Goal: Task Accomplishment & Management: Use online tool/utility

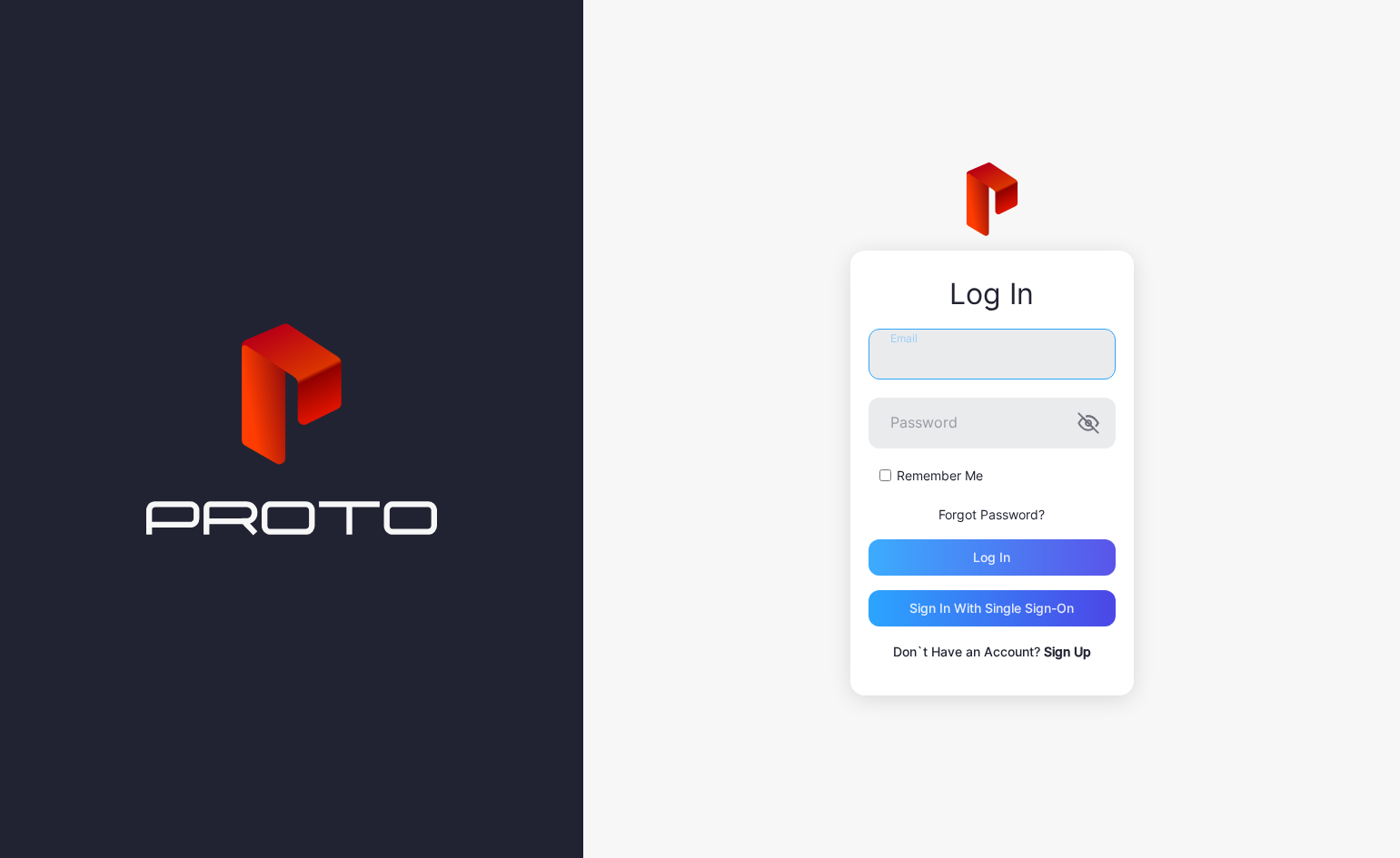
type input "**********"
click at [948, 559] on div "Log in" at bounding box center [991, 558] width 247 height 36
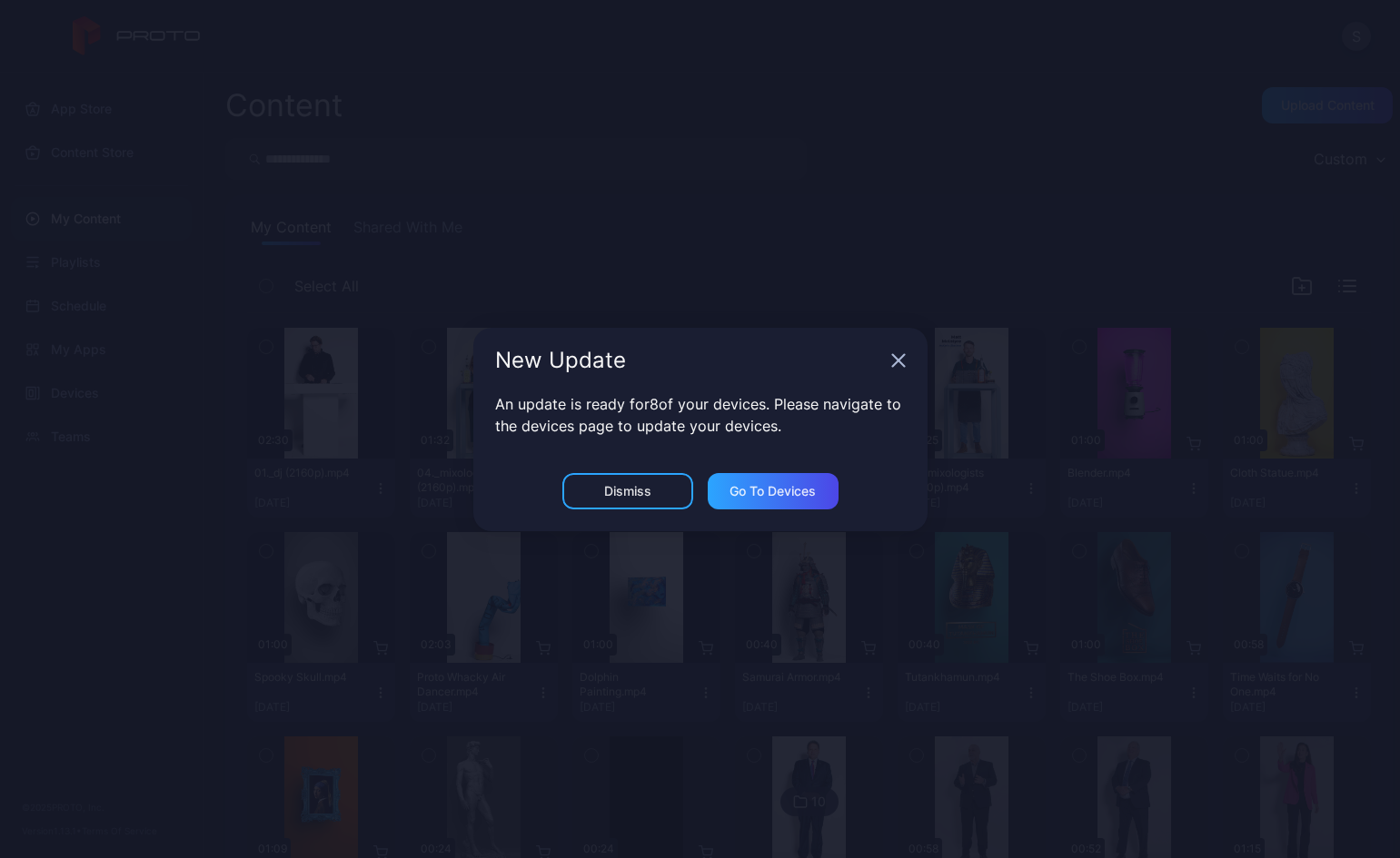
click at [900, 363] on icon "button" at bounding box center [898, 361] width 12 height 12
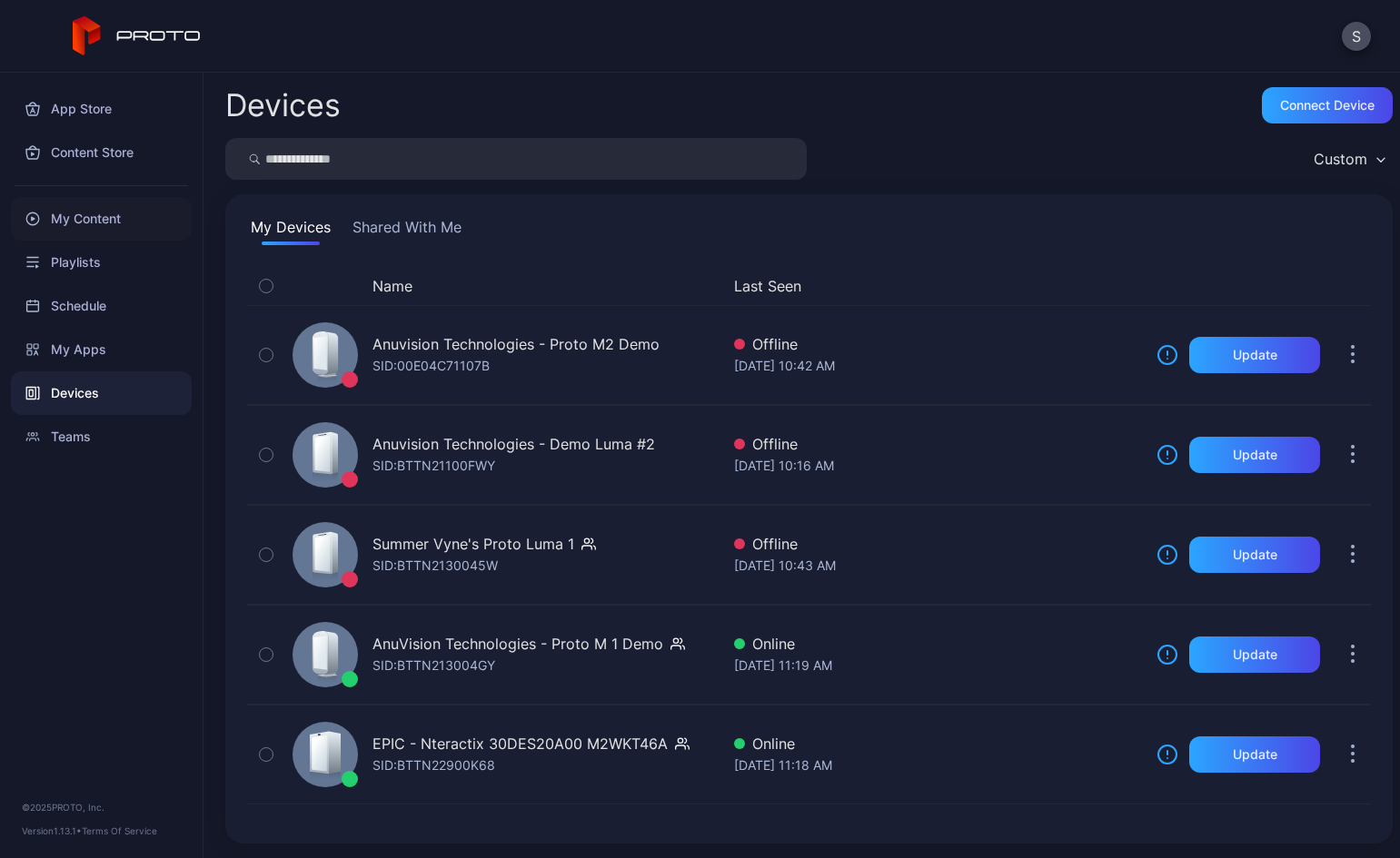
click at [87, 219] on div "My Content" at bounding box center [100, 219] width 180 height 43
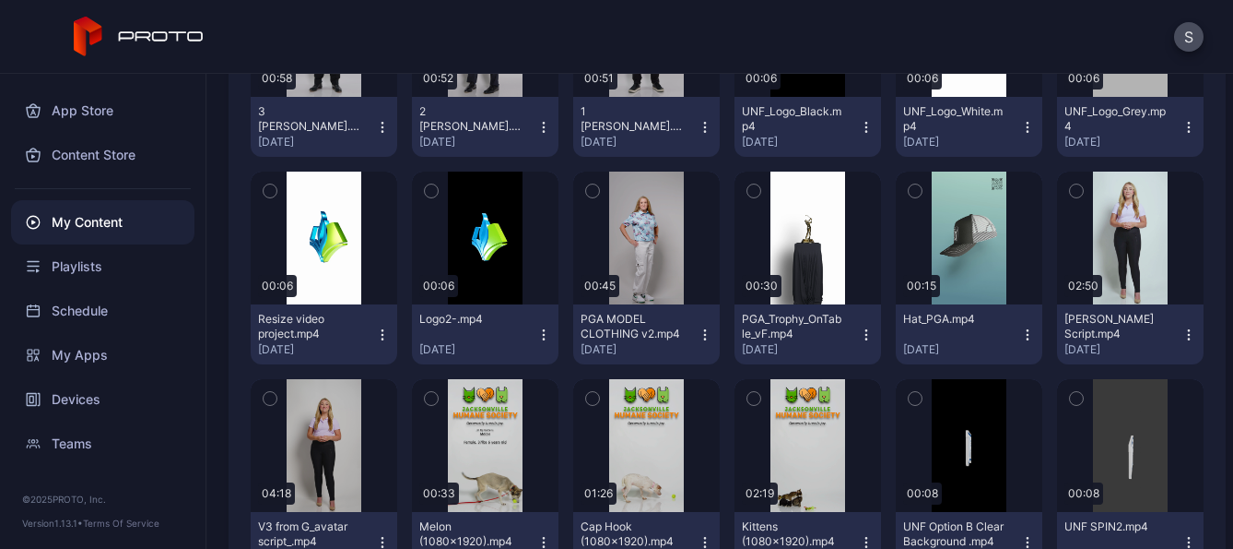
scroll to position [1659, 0]
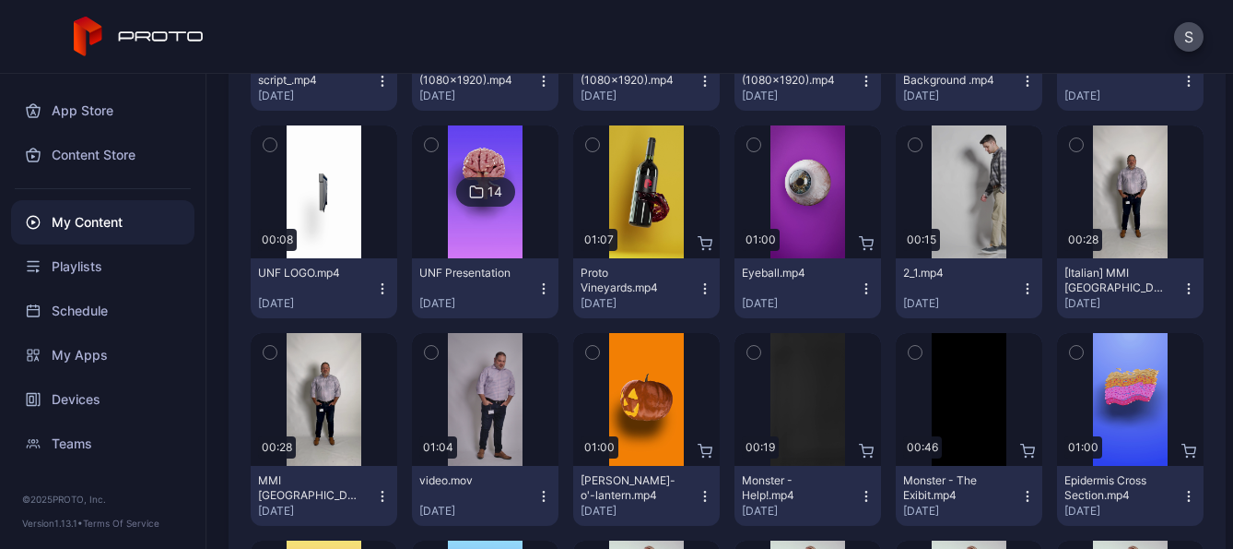
click at [492, 265] on button "UNF Presentation [DATE]" at bounding box center [485, 288] width 147 height 60
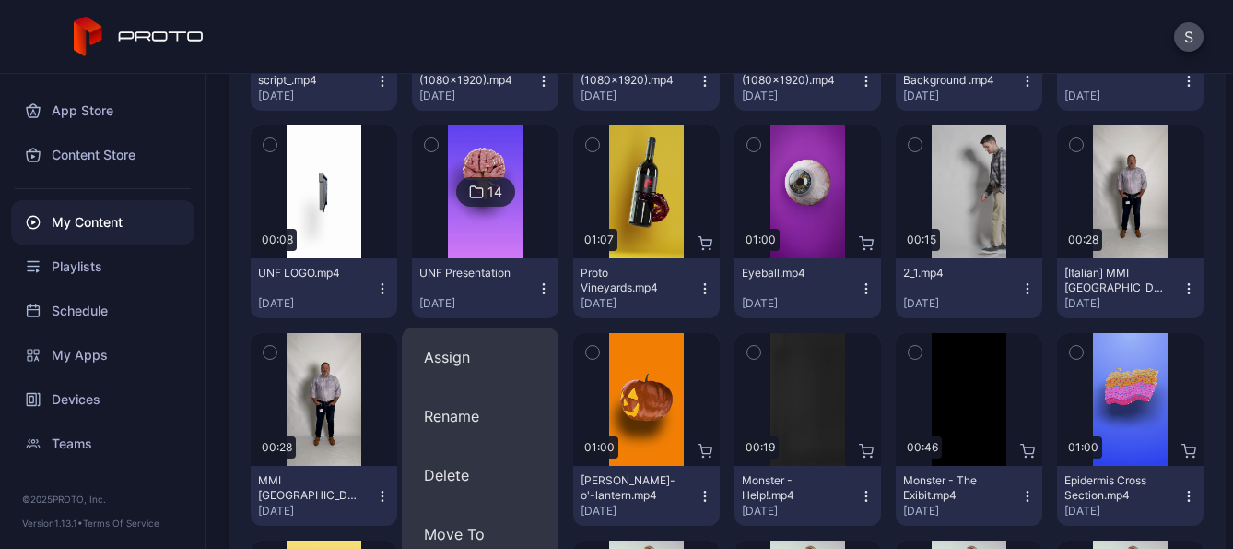
click at [490, 270] on div "UNF Presentation" at bounding box center [469, 273] width 101 height 15
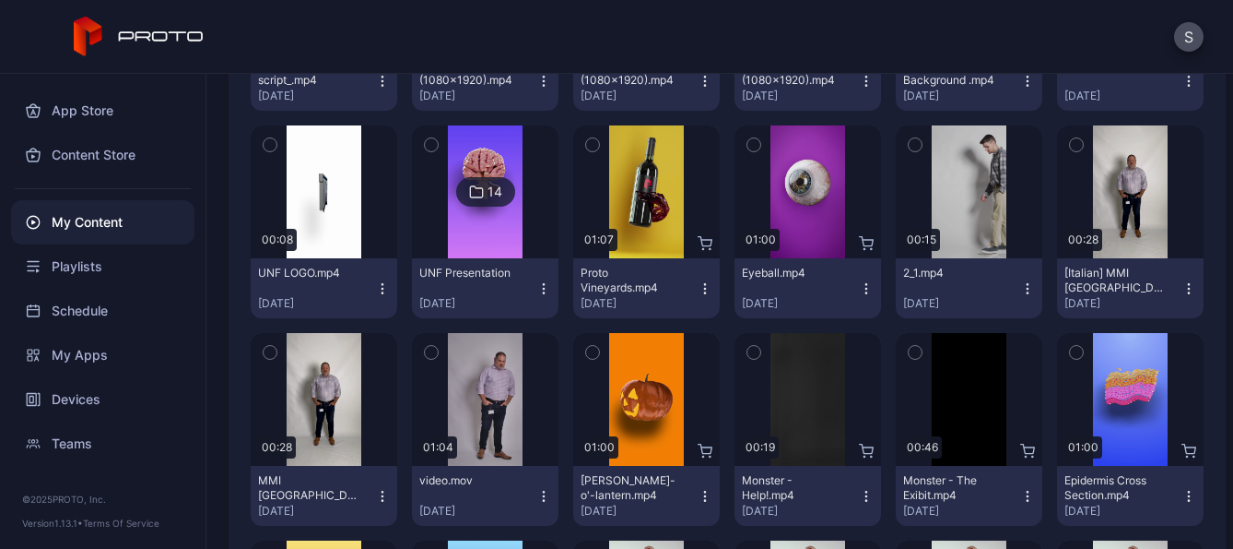
click at [490, 270] on div "UNF Presentation" at bounding box center [469, 273] width 101 height 15
click at [488, 203] on div "14" at bounding box center [485, 192] width 59 height 30
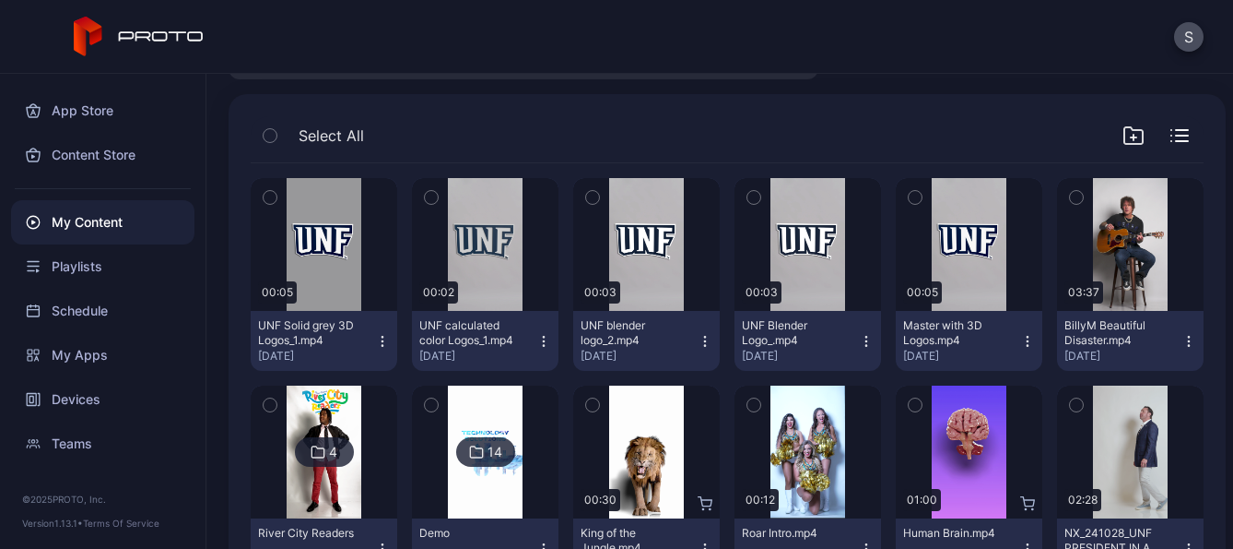
scroll to position [277, 0]
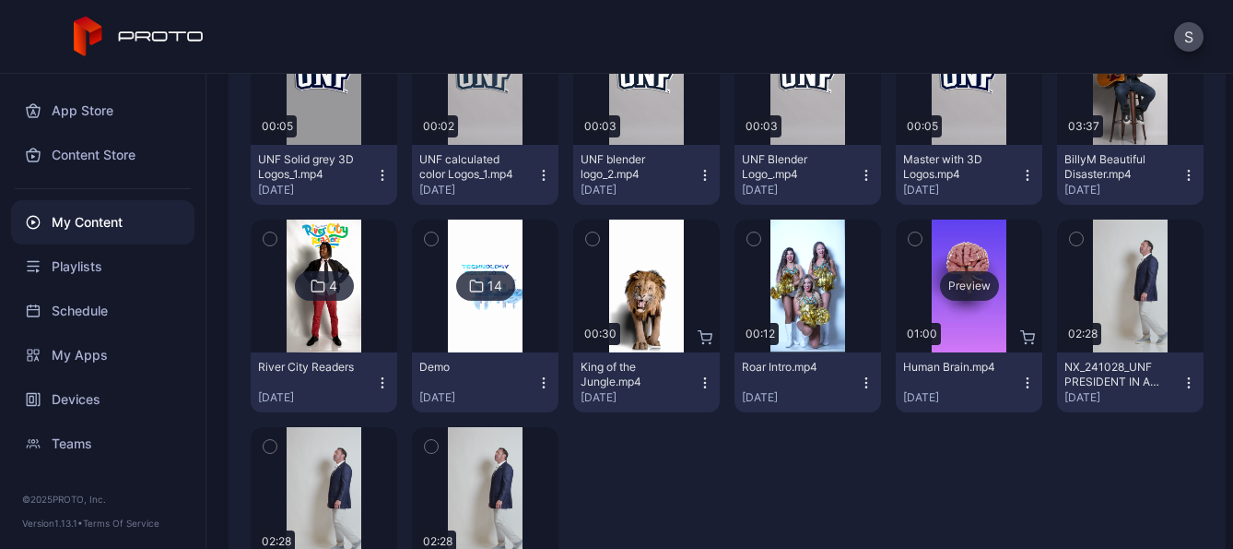
click at [940, 283] on div "Preview" at bounding box center [969, 286] width 59 height 30
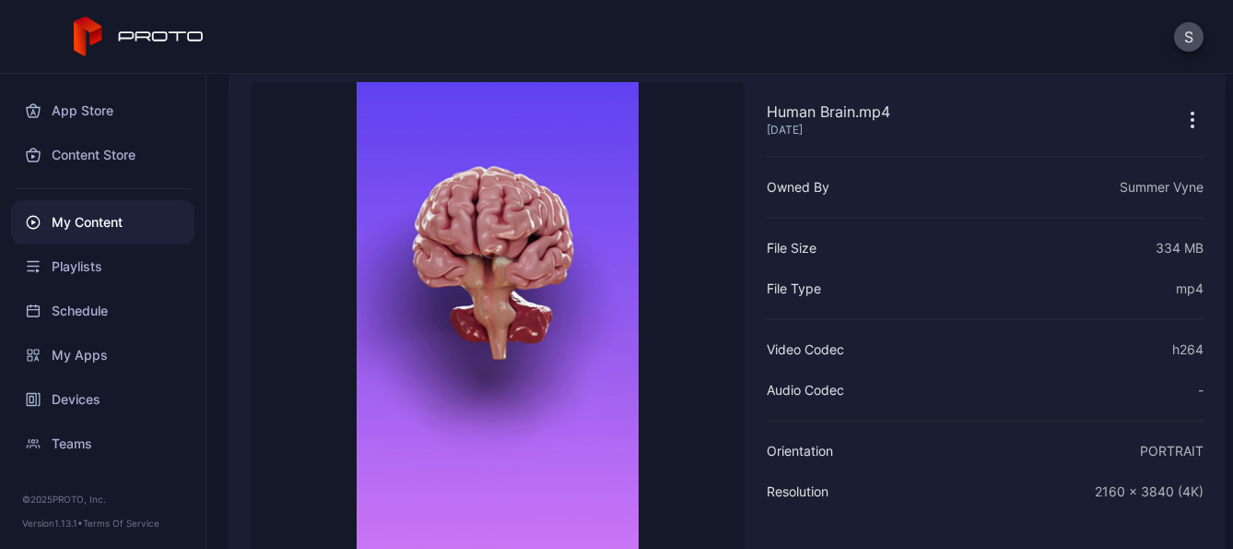
scroll to position [184, 0]
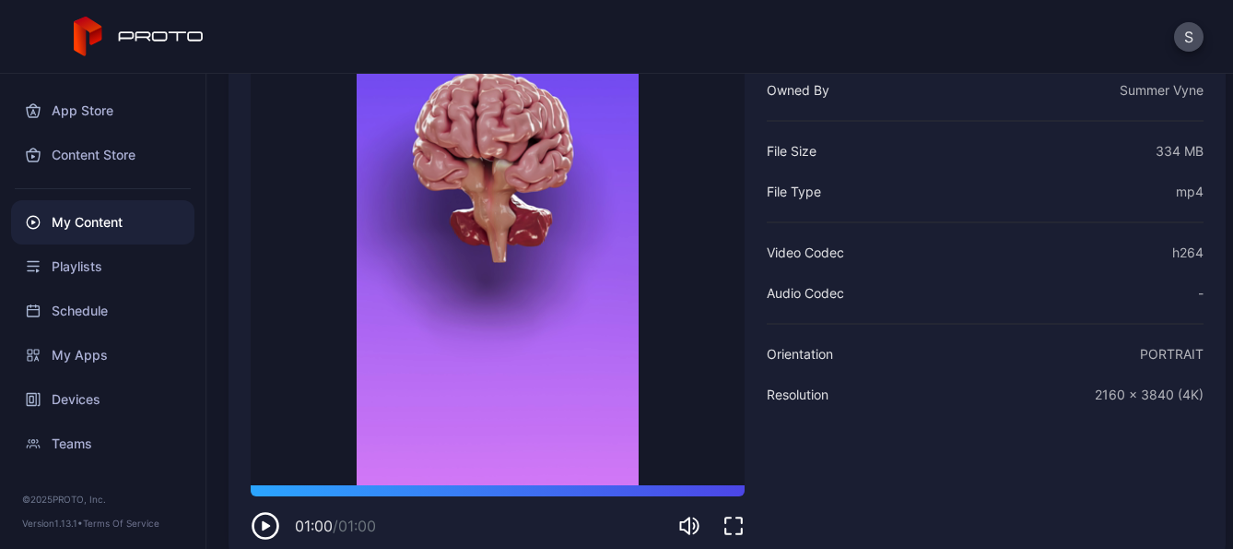
click at [259, 522] on icon "button" at bounding box center [266, 526] width 30 height 30
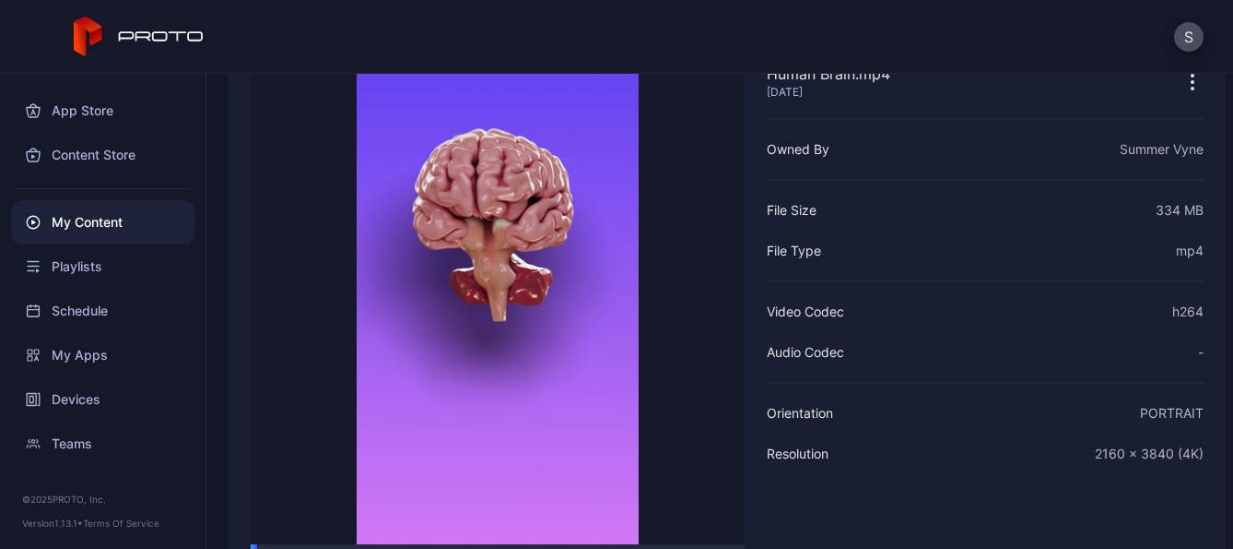
scroll to position [92, 0]
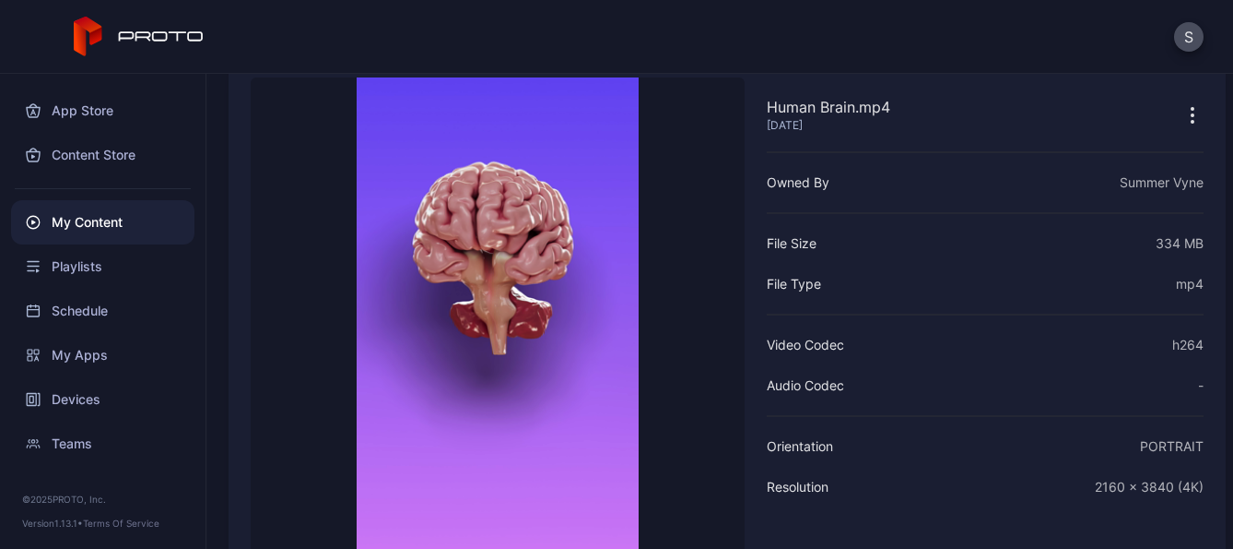
click at [96, 217] on div "My Content" at bounding box center [102, 222] width 183 height 44
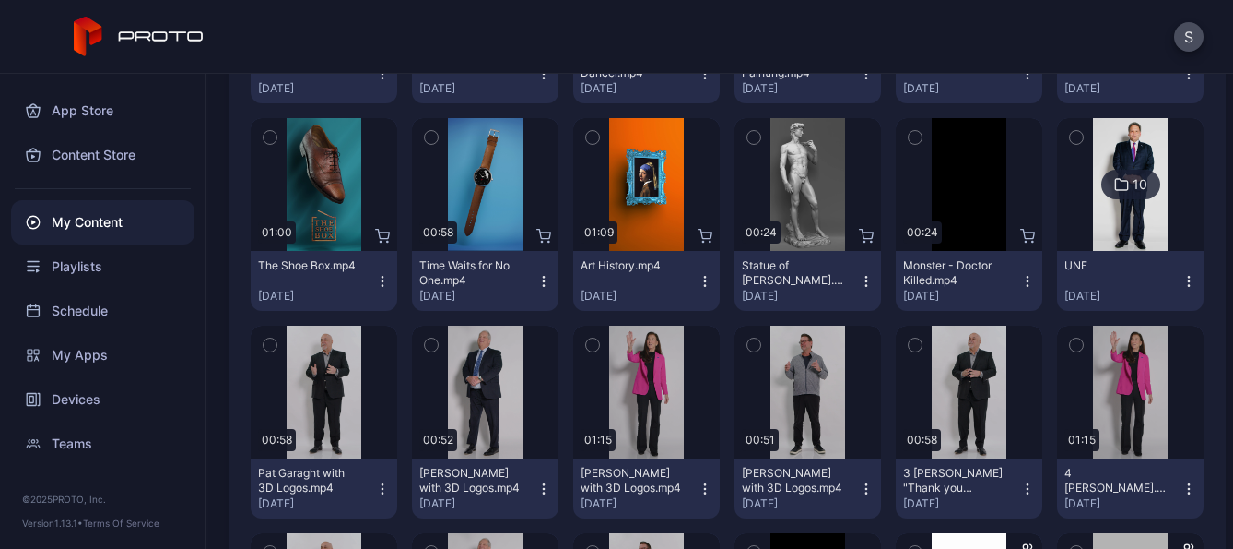
scroll to position [645, 0]
